Goal: Task Accomplishment & Management: Manage account settings

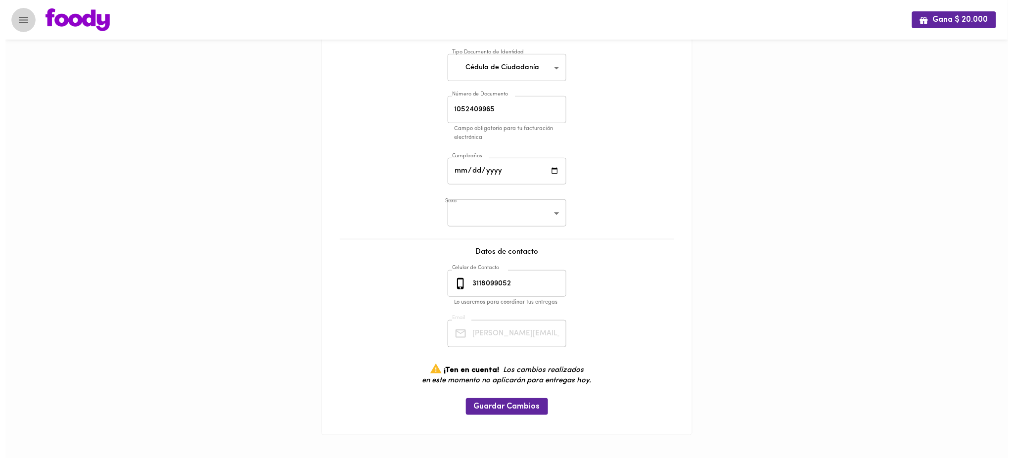
scroll to position [0, 17]
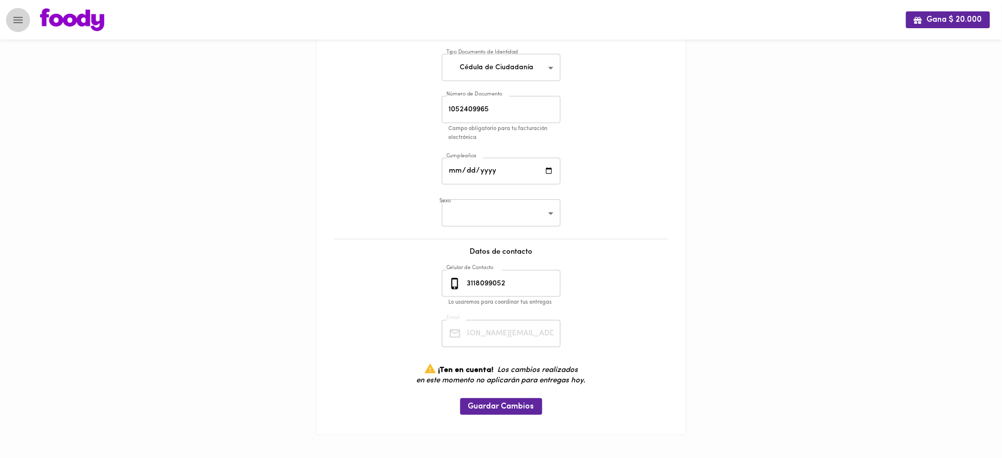
click at [14, 17] on icon "Menu" at bounding box center [17, 20] width 9 height 6
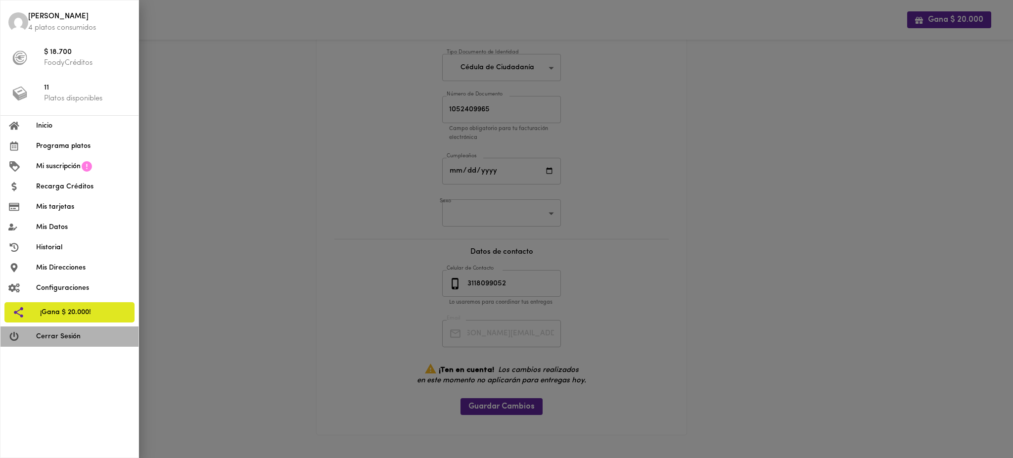
click at [94, 342] on li "Cerrar Sesión" at bounding box center [69, 336] width 138 height 20
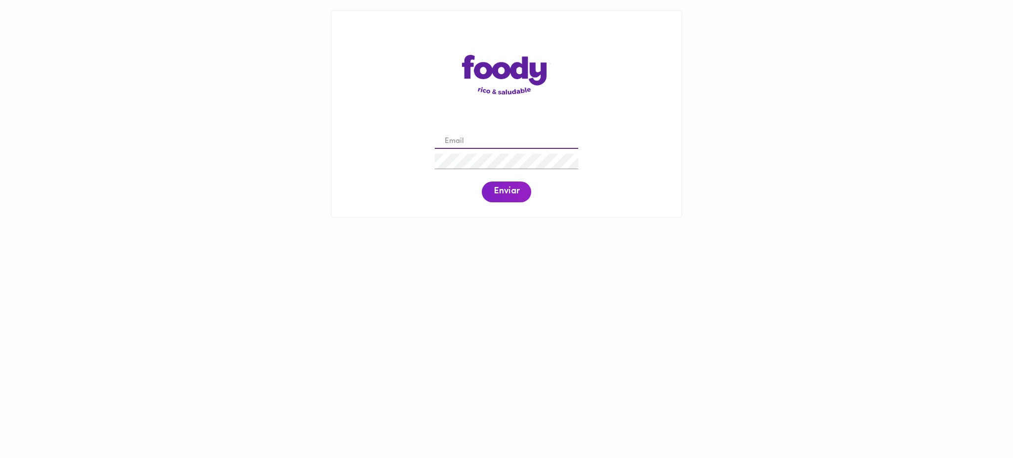
click at [542, 141] on input "email" at bounding box center [506, 141] width 143 height 15
paste input "[EMAIL_ADDRESS][DOMAIN_NAME]"
click at [450, 139] on input "[EMAIL_ADDRESS][DOMAIN_NAME]" at bounding box center [506, 141] width 143 height 15
type input "[EMAIL_ADDRESS][DOMAIN_NAME]"
click at [503, 190] on span "Enviar" at bounding box center [507, 191] width 26 height 11
